Goal: Information Seeking & Learning: Check status

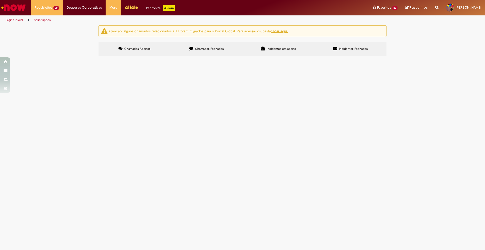
click at [0, 0] on span "Solicitação de cesta básica para estagiários." at bounding box center [0, 0] width 0 height 0
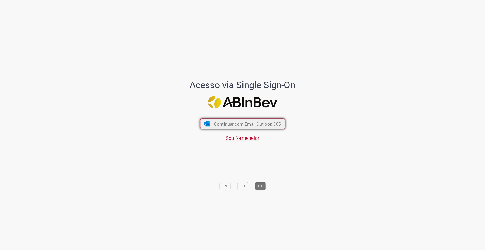
click at [224, 126] on span "Continuar com Email Outlook 365" at bounding box center [247, 124] width 67 height 6
click at [209, 125] on button "Continuar com Email Outlook 365" at bounding box center [242, 124] width 85 height 11
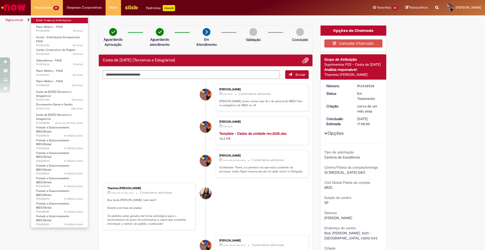
click at [58, 20] on link "Exibir Todas as Solicitações" at bounding box center [59, 21] width 57 height 6
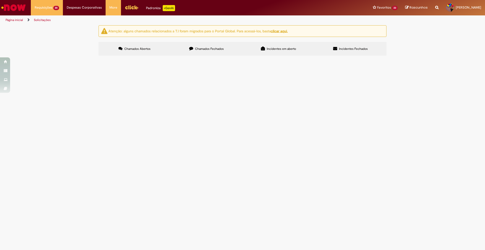
click at [0, 0] on span "Olá, tudo bem? Tenho uma colaboradora que quando olha o app do FGTS dela, apare…" at bounding box center [0, 0] width 0 height 0
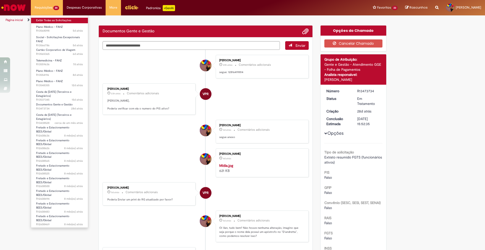
click at [54, 22] on link "Exibir Todas as Solicitações" at bounding box center [59, 21] width 57 height 6
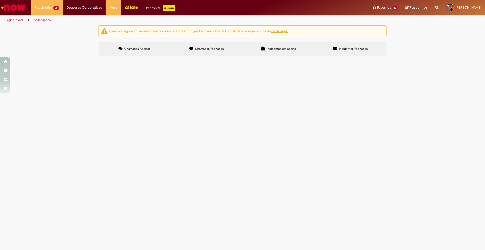
click at [0, 0] on span "Plano Médico - FAHZ" at bounding box center [0, 0] width 0 height 0
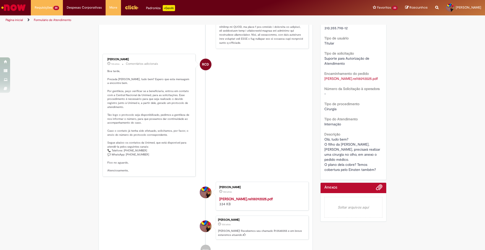
scroll to position [158, 0]
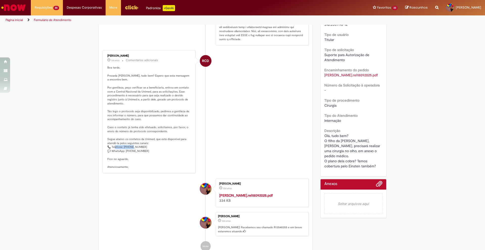
drag, startPoint x: 141, startPoint y: 147, endPoint x: 122, endPoint y: 149, distance: 19.0
click at [122, 149] on p "Boa tarde, Prezada [PERSON_NAME], tudo bem? Espero que esta mensagem a encontre…" at bounding box center [149, 117] width 84 height 103
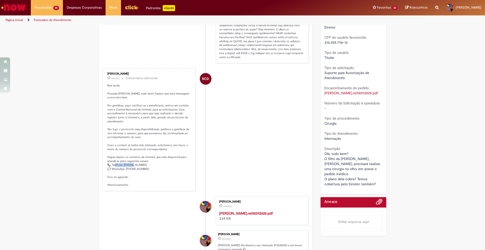
scroll to position [126, 0]
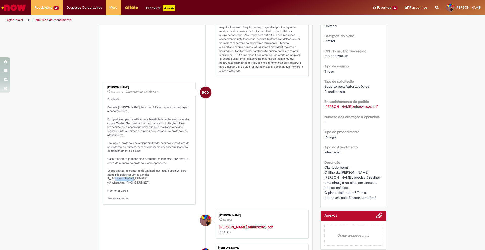
copy p "800 942 0011"
click at [351, 58] on div "Operadora de saúde Unimed Categoria do plano Diretor CPF do usuário favorecido …" at bounding box center [354, 106] width 58 height 189
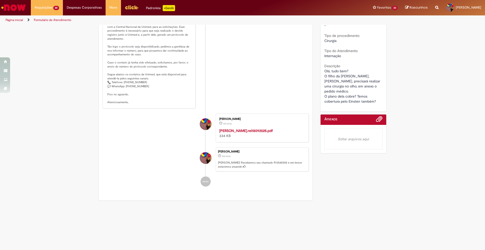
scroll to position [227, 0]
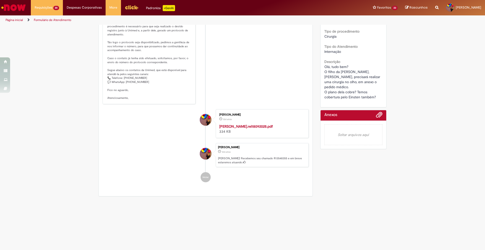
click at [242, 124] on strong "[PERSON_NAME].rel18092025.pdf" at bounding box center [246, 126] width 54 height 5
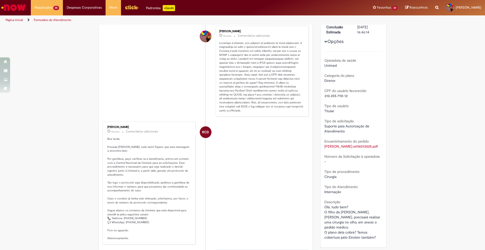
scroll to position [87, 0]
click at [337, 92] on b "CPF do usuário favorecido" at bounding box center [346, 90] width 42 height 5
click at [338, 94] on span "310.355.798-12" at bounding box center [336, 95] width 23 height 5
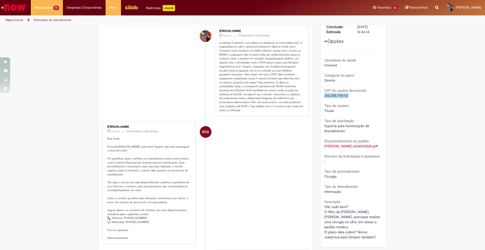
click at [338, 94] on span "310.355.798-12" at bounding box center [336, 95] width 23 height 5
copy div "310.355.798-12"
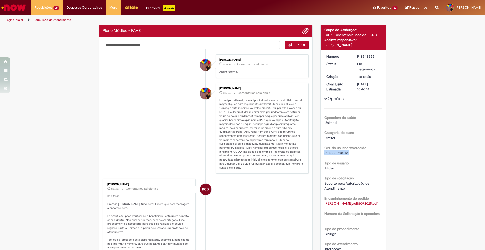
scroll to position [24, 0]
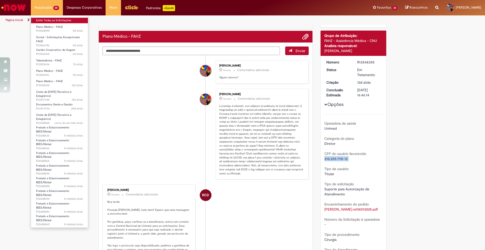
click at [50, 19] on link "Exibir Todas as Solicitações" at bounding box center [59, 21] width 57 height 6
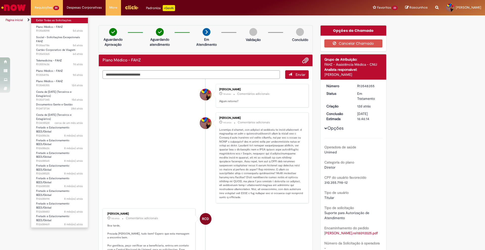
click at [55, 22] on link "Exibir Todas as Solicitações" at bounding box center [59, 21] width 57 height 6
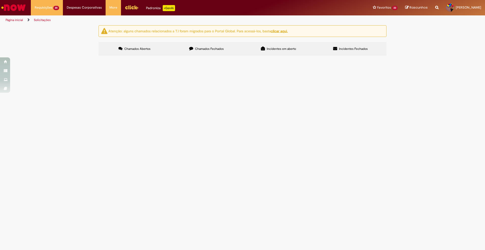
click at [0, 0] on span "Telemedicina - FAHZ" at bounding box center [0, 0] width 0 height 0
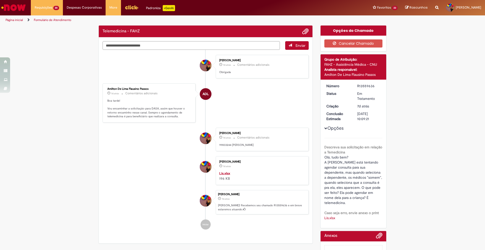
click at [166, 47] on textarea "Digite sua mensagem aqui..." at bounding box center [191, 45] width 177 height 9
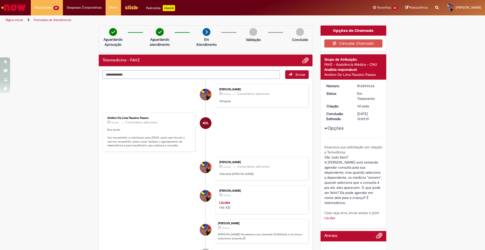
type textarea "**********"
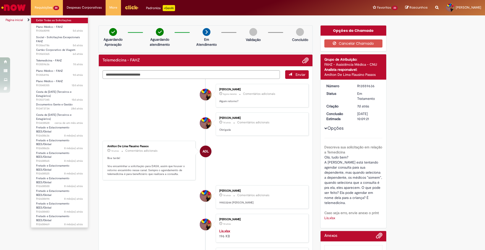
click at [59, 18] on link "Exibir Todas as Solicitações" at bounding box center [59, 21] width 57 height 6
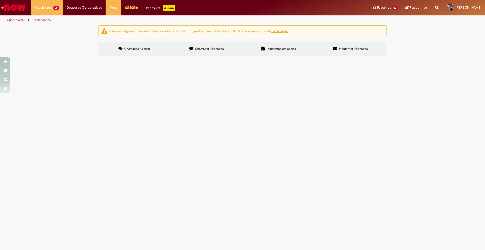
click at [0, 0] on span "Olá, abrimos o chamado R13003596 e R13460911, e foi solicitado abrir o chamado …" at bounding box center [0, 0] width 0 height 0
click at [0, 0] on span "Social – Solicitações Excepcionais FAHZ" at bounding box center [0, 0] width 0 height 0
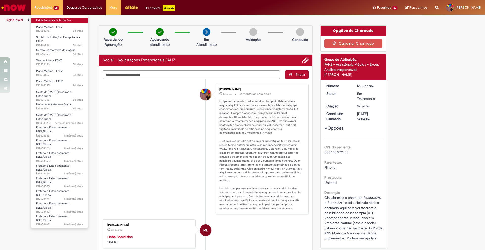
click at [54, 20] on link "Exibir Todas as Solicitações" at bounding box center [59, 21] width 57 height 6
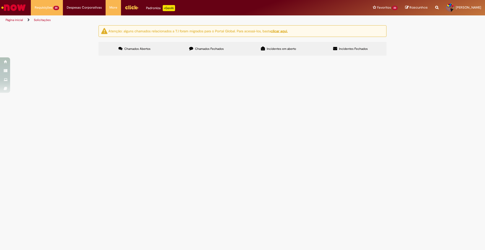
click at [0, 0] on span "Plano Médico - FAHZ" at bounding box center [0, 0] width 0 height 0
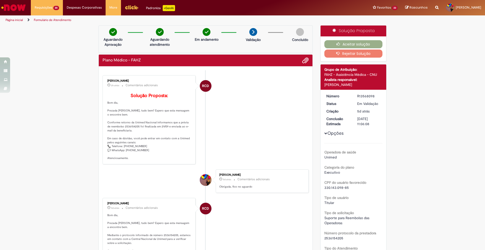
scroll to position [32, 0]
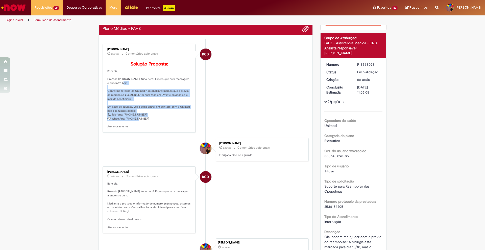
drag, startPoint x: 106, startPoint y: 99, endPoint x: 143, endPoint y: 128, distance: 47.3
click at [143, 128] on p "Solução Proposta: Bom dia, Prezada [PERSON_NAME], tudo bem? Espero que esta men…" at bounding box center [149, 95] width 84 height 67
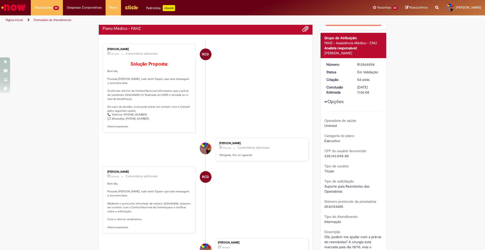
click at [120, 94] on p "Solução Proposta: Bom dia, Prezada [PERSON_NAME], tudo bem? Espero que esta men…" at bounding box center [149, 95] width 84 height 67
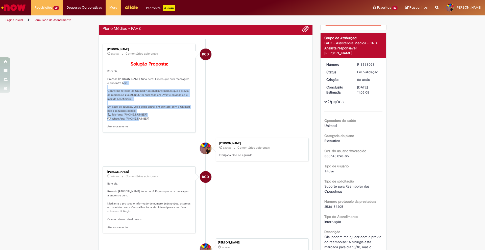
drag, startPoint x: 114, startPoint y: 102, endPoint x: 145, endPoint y: 128, distance: 41.3
click at [145, 128] on div "[PERSON_NAME] 2h atrás 2 horas atrás Comentários adicionais Solução Proposta: B…" at bounding box center [149, 88] width 90 height 86
copy p "Conforme retorno da Unimed Nacional informamos que a prévia de reembolso 253615…"
click at [131, 109] on p "Solução Proposta: Bom dia, Prezada [PERSON_NAME], tudo bem? Espero que esta men…" at bounding box center [149, 95] width 84 height 67
